Goal: Book appointment/travel/reservation

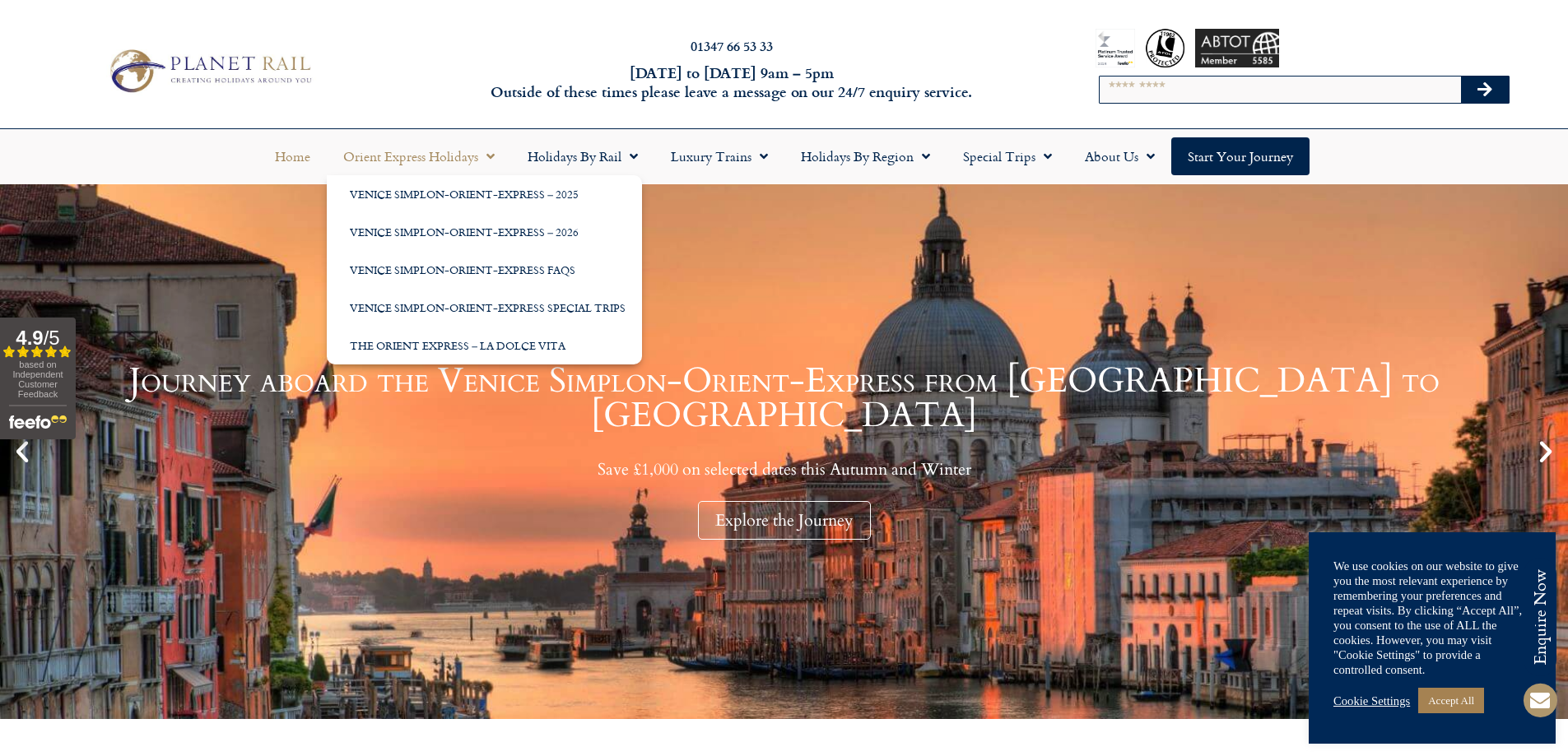
click at [444, 157] on link "Orient Express Holidays" at bounding box center [419, 157] width 185 height 38
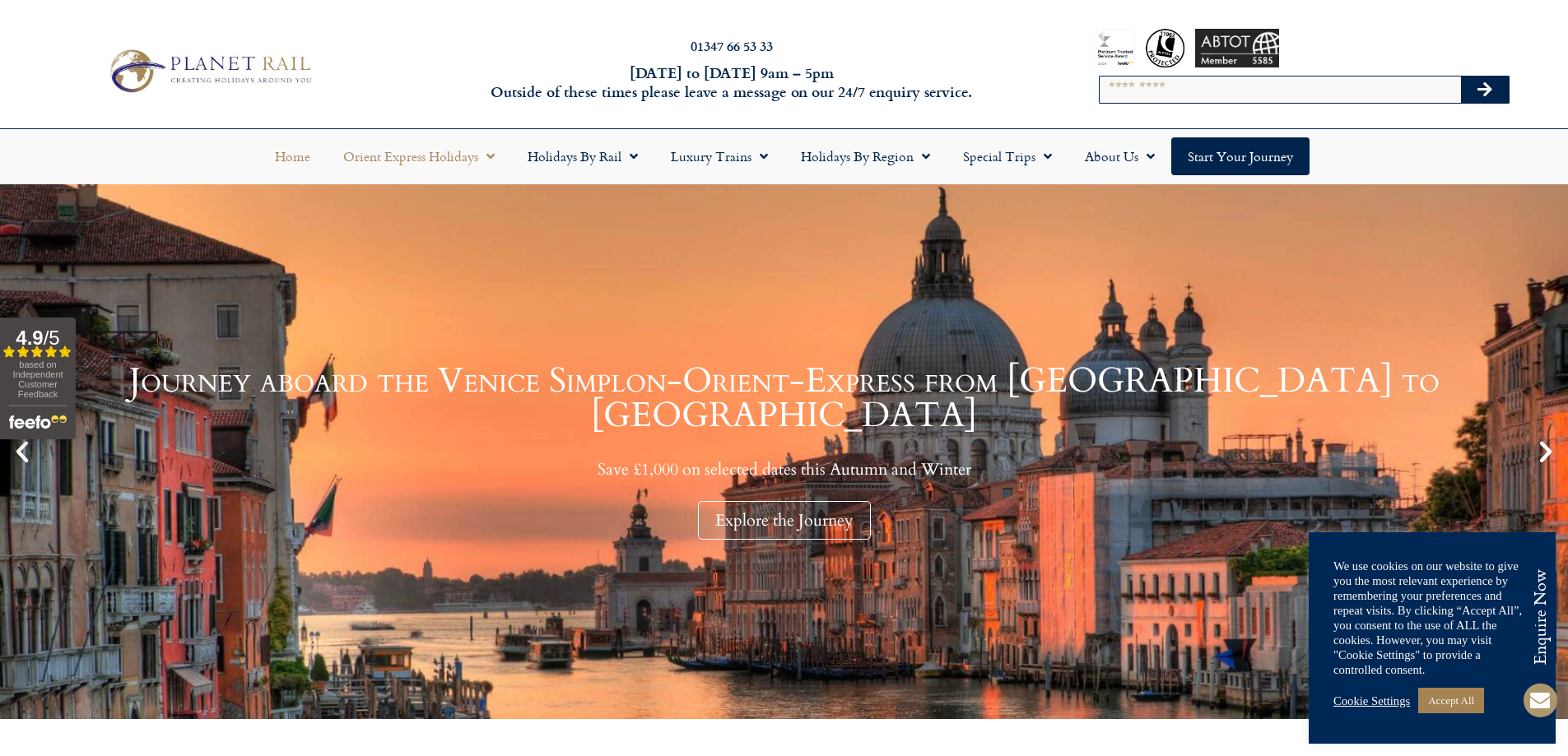
click at [444, 157] on link "Orient Express Holidays" at bounding box center [419, 157] width 185 height 38
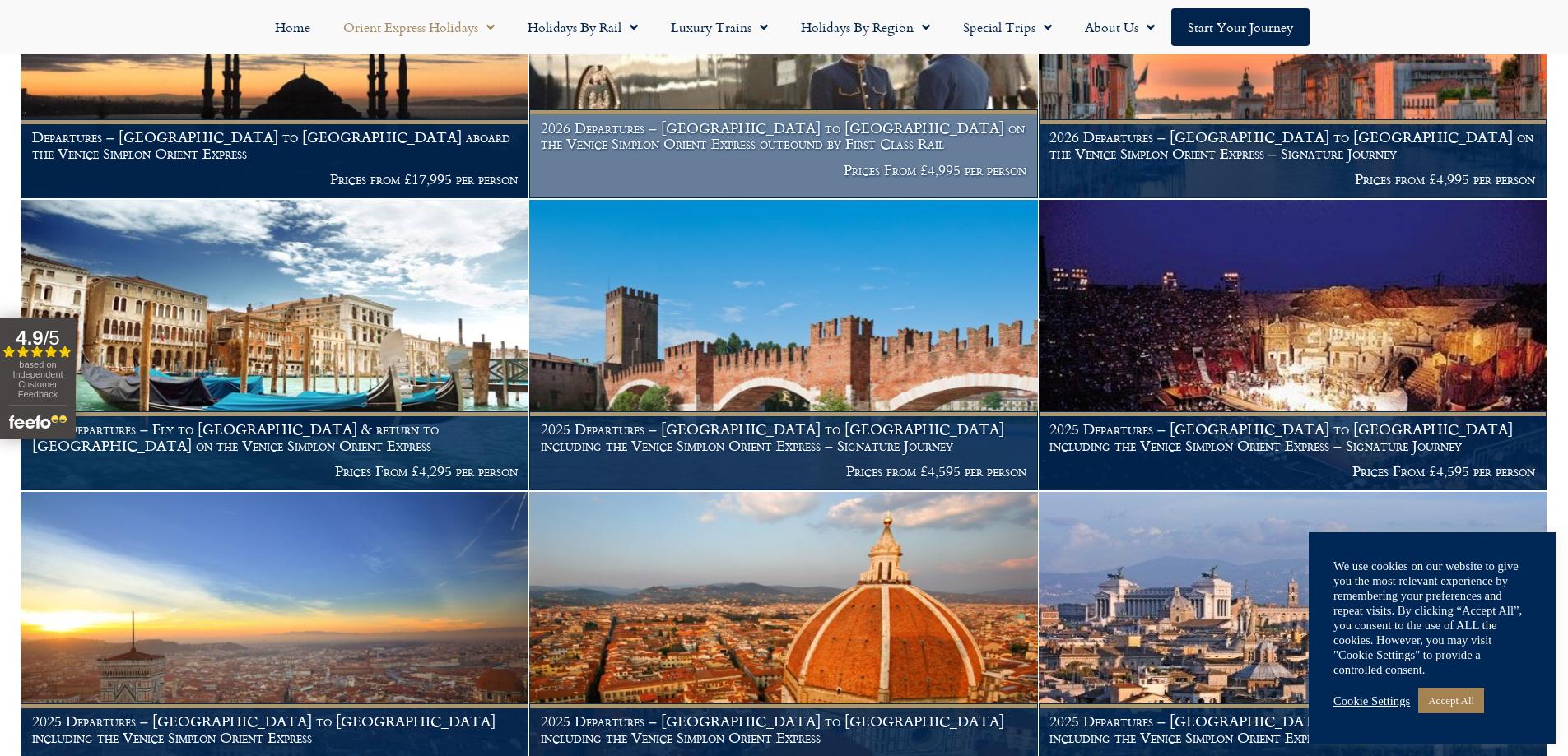
scroll to position [659, 0]
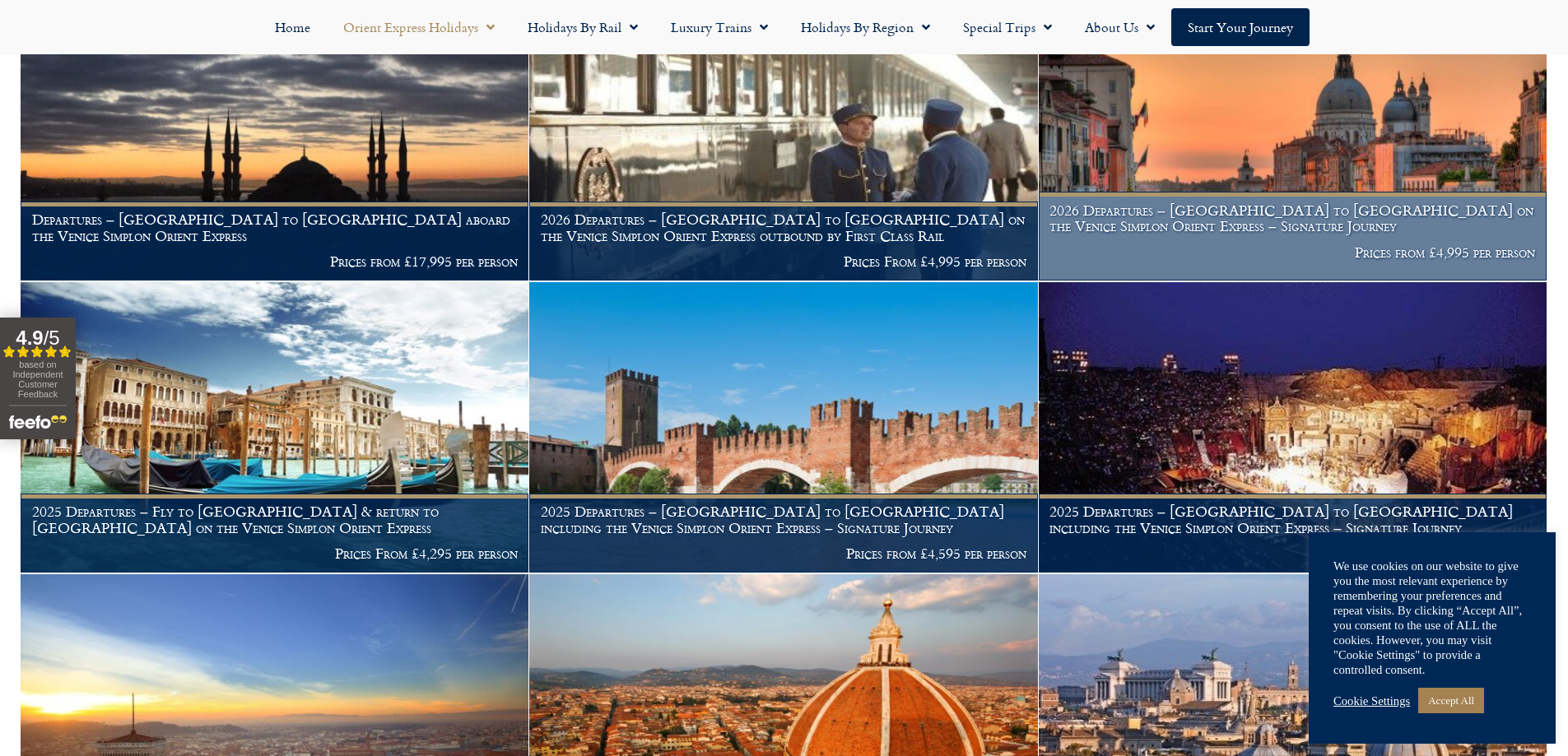
click at [1248, 202] on h1 "2026 Departures – [GEOGRAPHIC_DATA] to [GEOGRAPHIC_DATA] on the Venice Simplon …" at bounding box center [1291, 218] width 485 height 32
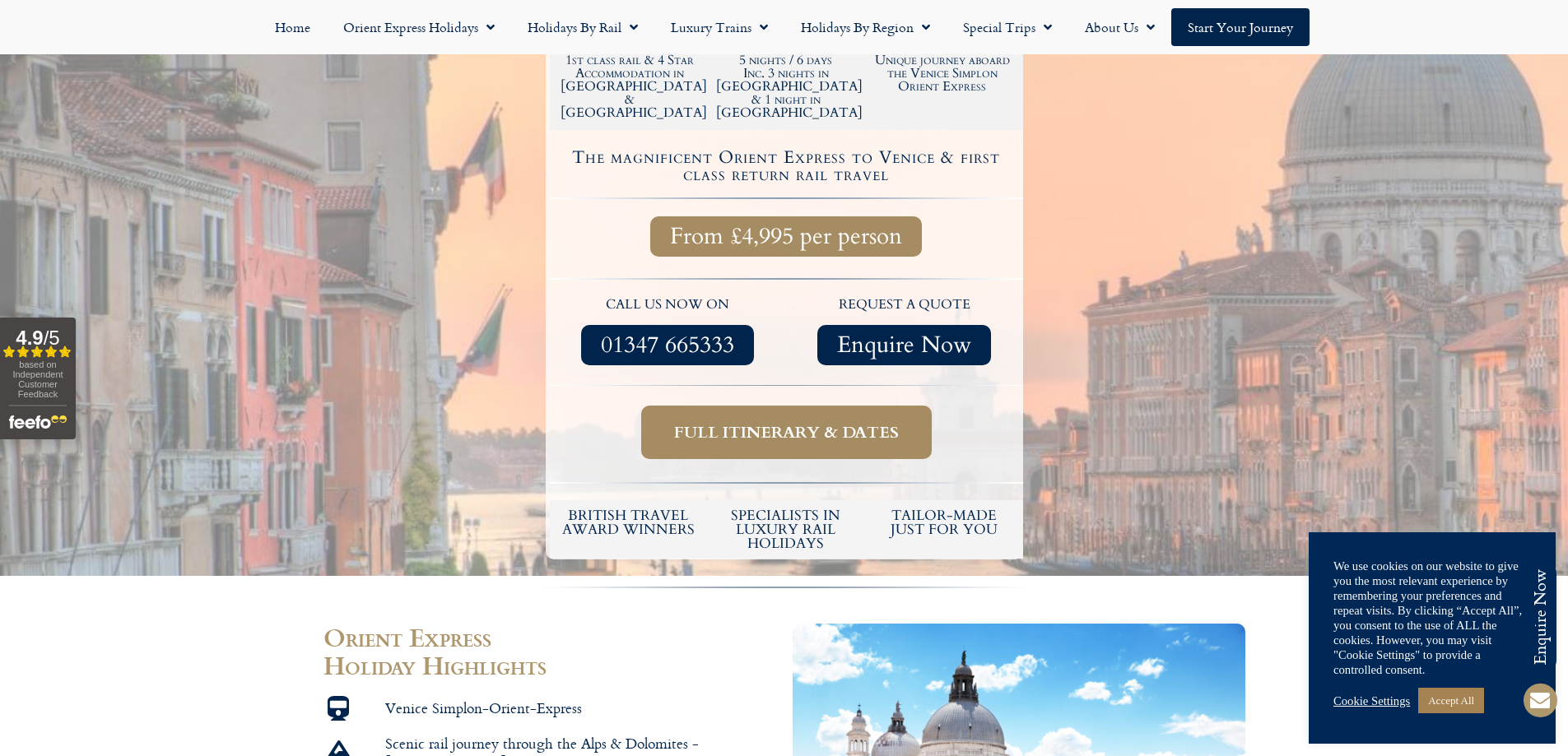
scroll to position [576, 0]
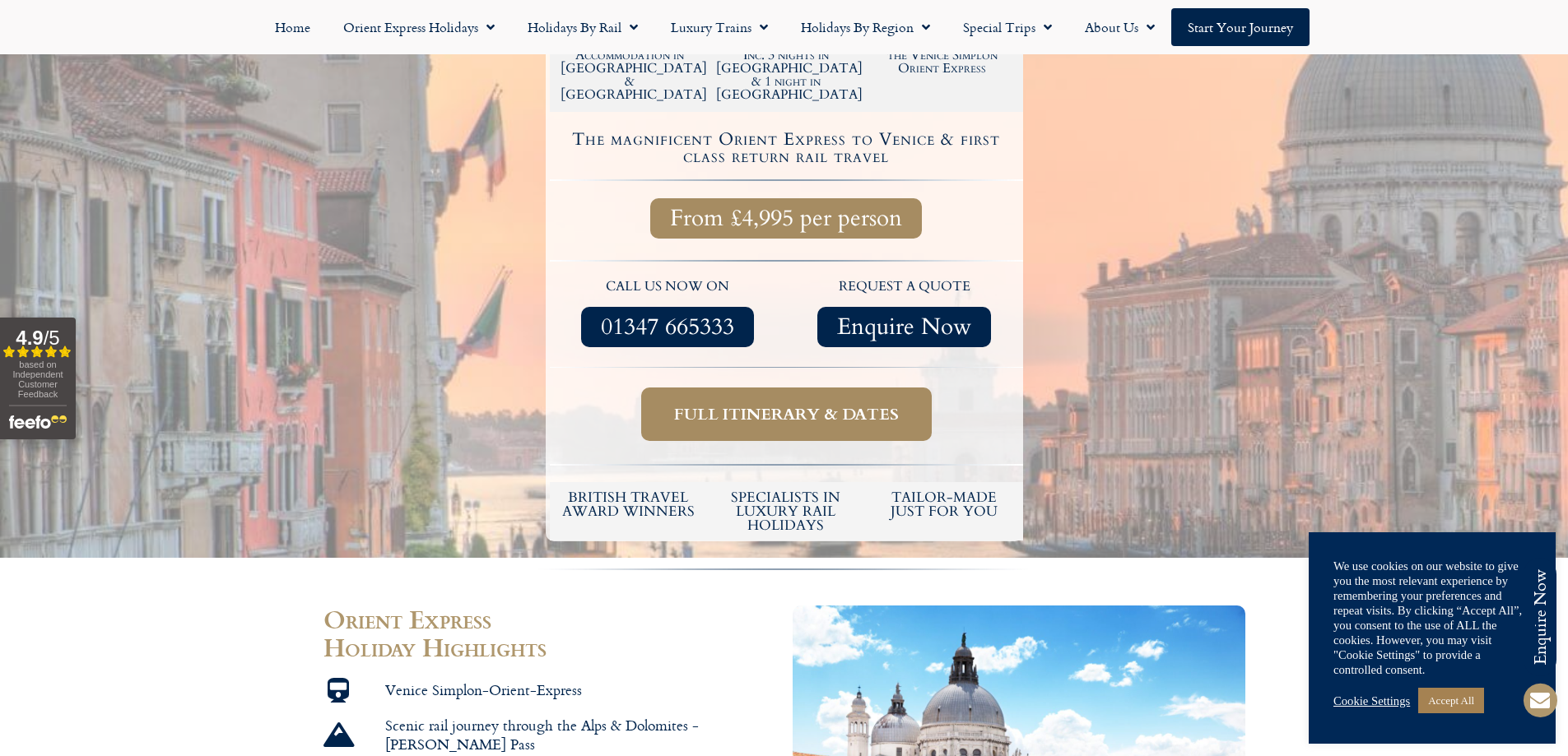
click at [739, 404] on span "Full itinerary & dates" at bounding box center [786, 414] width 224 height 21
click at [822, 404] on span "Full itinerary & dates" at bounding box center [786, 414] width 224 height 21
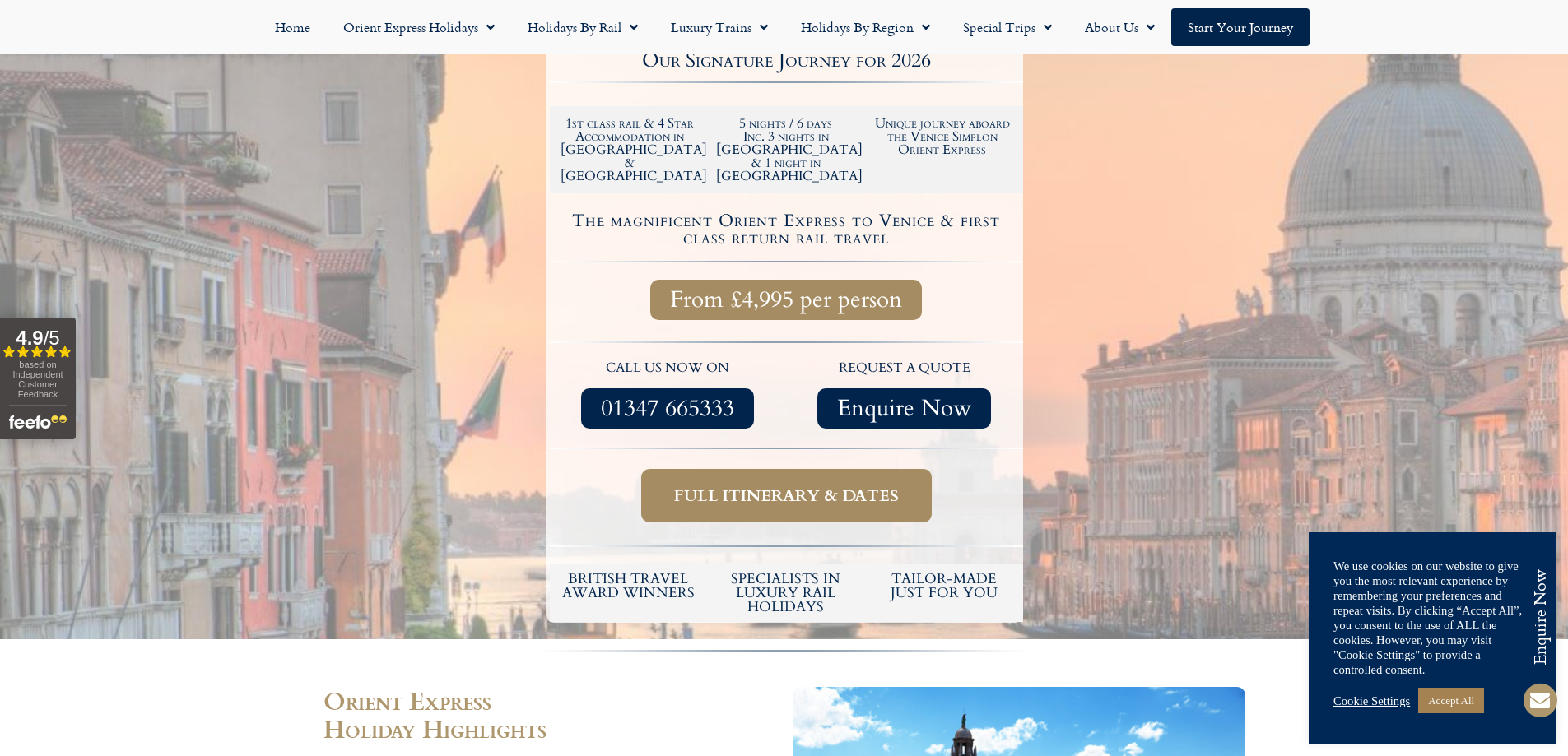
scroll to position [247, 0]
